Goal: Task Accomplishment & Management: Complete application form

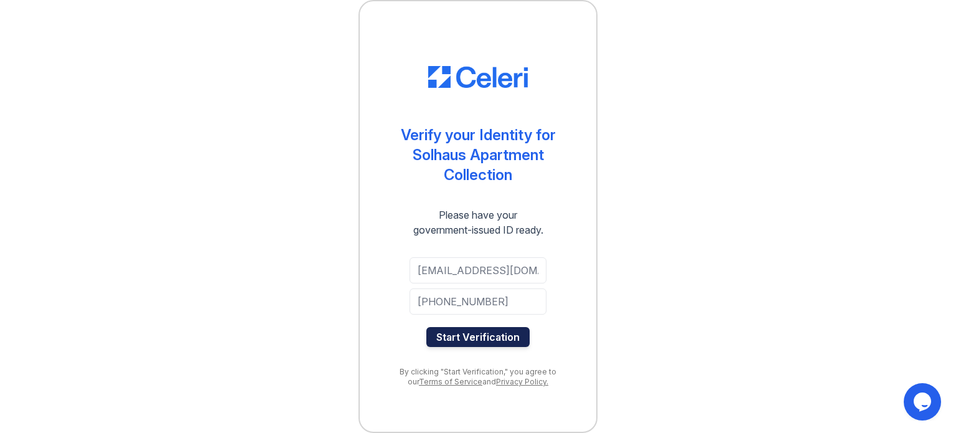
click at [499, 335] on button "Start Verification" at bounding box center [477, 337] width 103 height 20
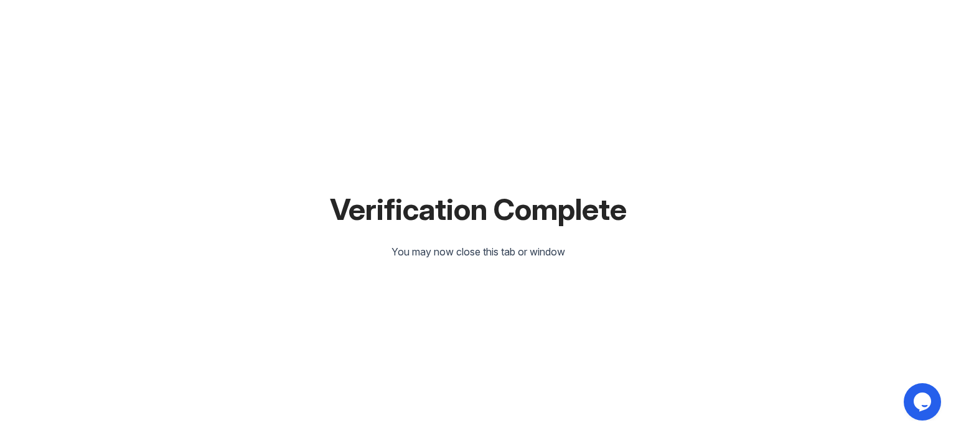
click at [500, 289] on div "Verification Complete You may now close this tab or window" at bounding box center [478, 216] width 916 height 433
